Goal: Information Seeking & Learning: Learn about a topic

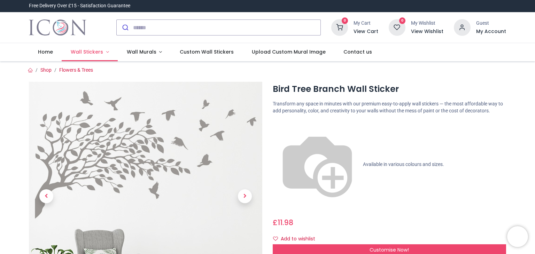
click at [98, 52] on span "Wall Stickers" at bounding box center [87, 51] width 32 height 7
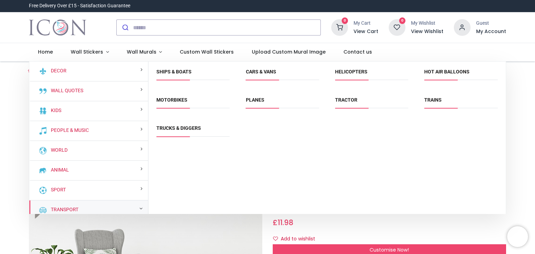
click at [139, 208] on small at bounding box center [140, 208] width 3 height 5
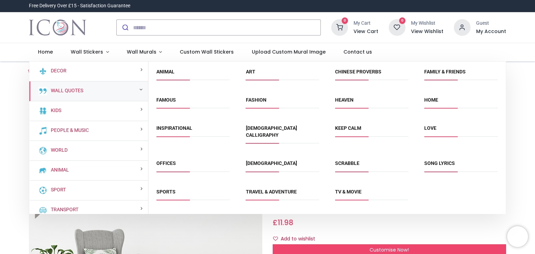
click at [440, 128] on span "Love" at bounding box center [460, 130] width 73 height 11
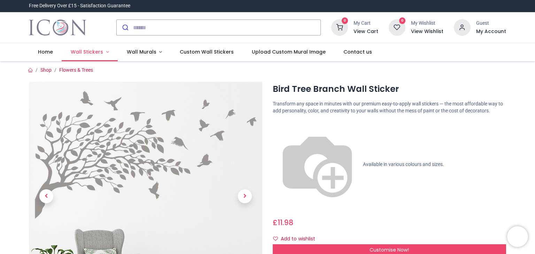
click at [106, 52] on link "Wall Stickers" at bounding box center [90, 52] width 56 height 18
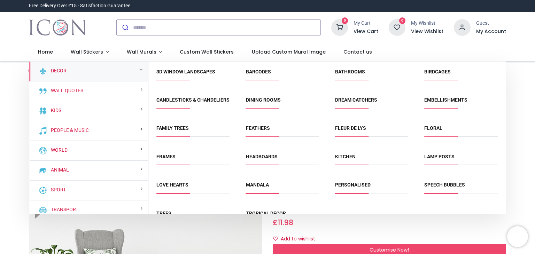
click at [141, 68] on small at bounding box center [140, 69] width 3 height 5
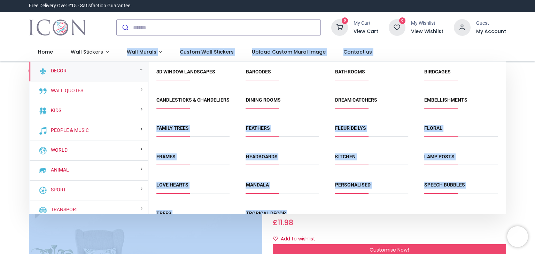
drag, startPoint x: 505, startPoint y: 105, endPoint x: 507, endPoint y: 116, distance: 11.4
click at [507, 116] on div "Login • Register Home Wall Stickers" at bounding box center [267, 127] width 535 height 254
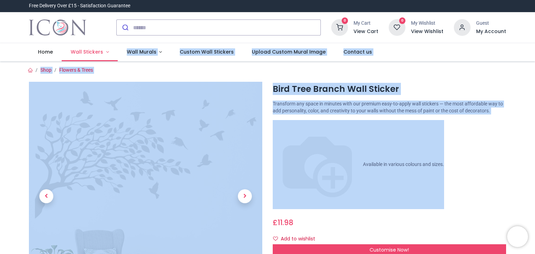
click at [106, 52] on link "Wall Stickers" at bounding box center [90, 52] width 56 height 18
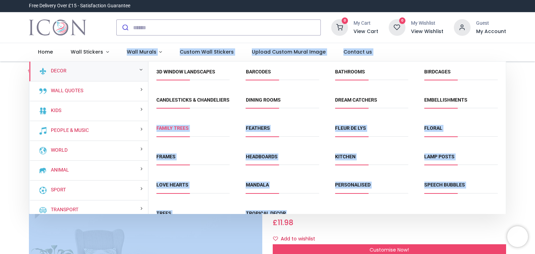
click at [172, 131] on link "Family Trees" at bounding box center [172, 128] width 32 height 6
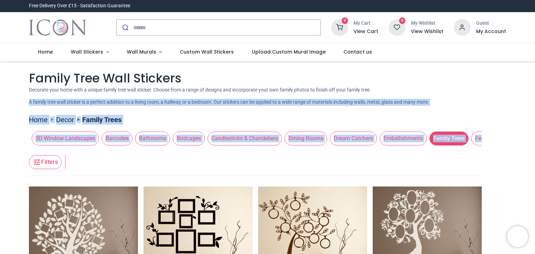
drag, startPoint x: 531, startPoint y: 93, endPoint x: 530, endPoint y: 127, distance: 33.8
